Goal: Task Accomplishment & Management: Use online tool/utility

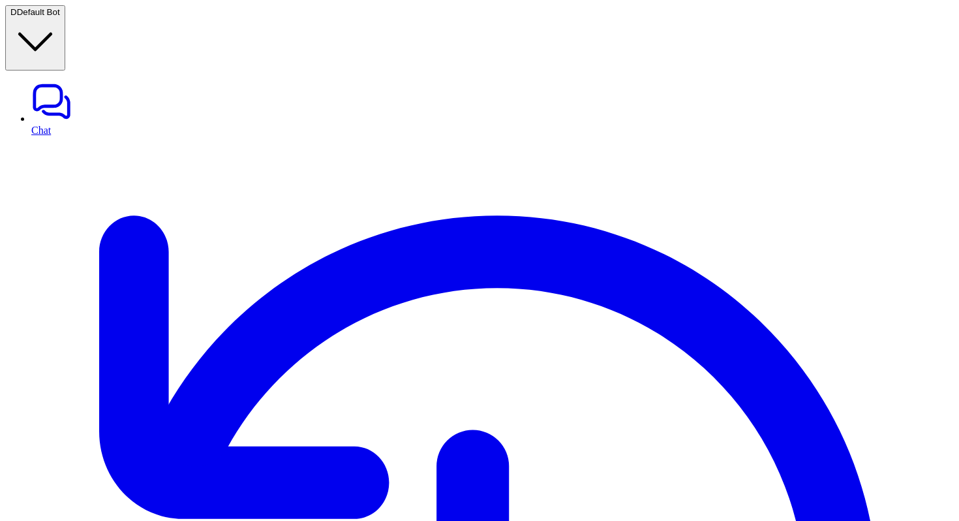
type input "*"
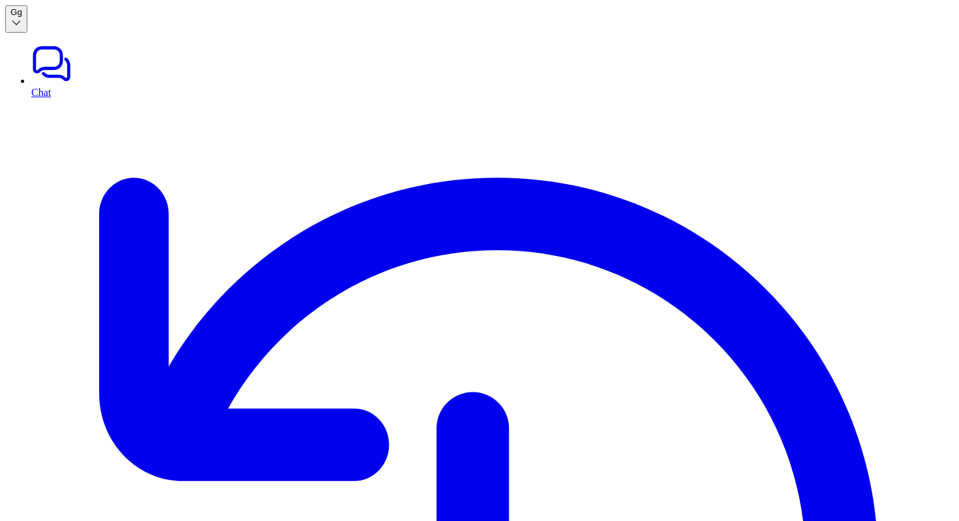
type textarea "**********"
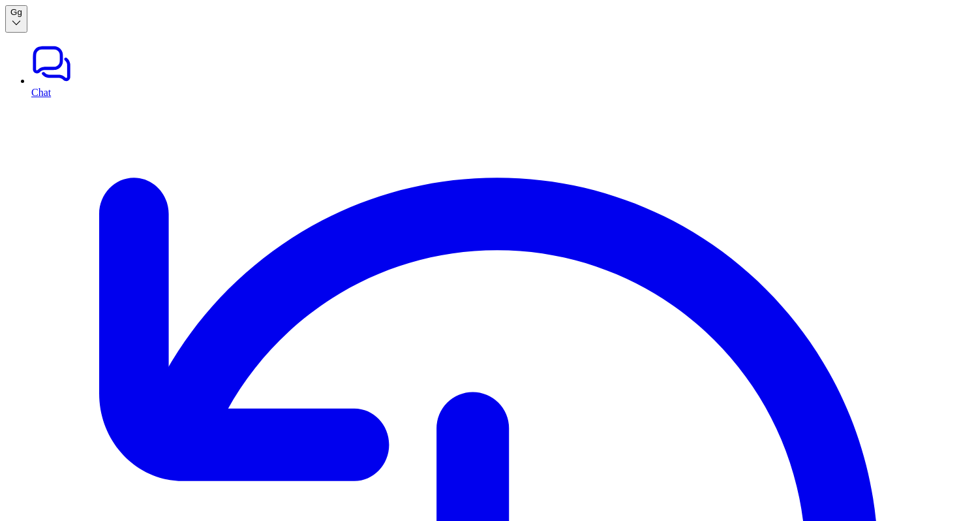
scroll to position [204, 0]
